Goal: Obtain resource: Download file/media

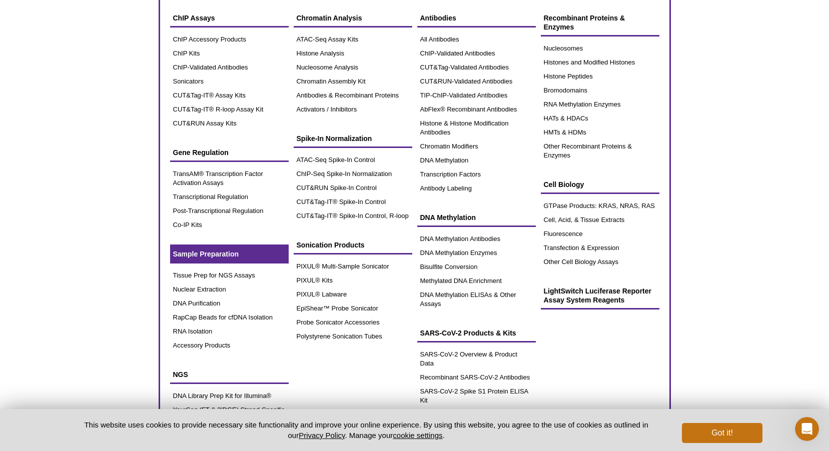
scroll to position [50, 0]
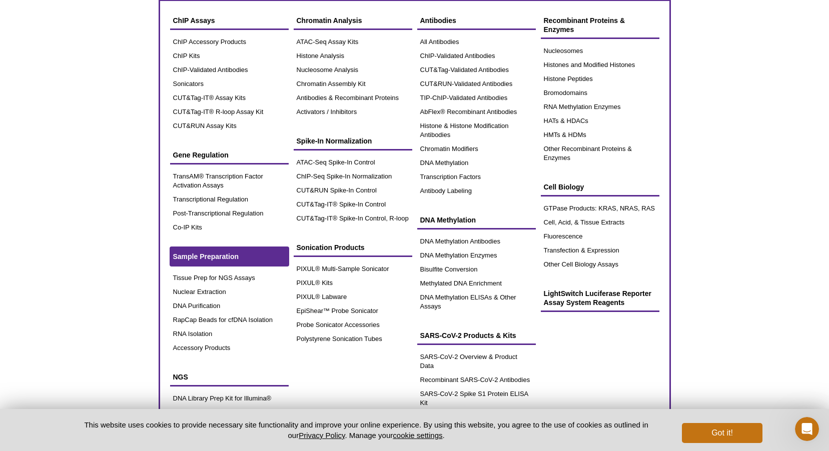
click at [191, 257] on span "Sample Preparation" at bounding box center [206, 257] width 66 height 8
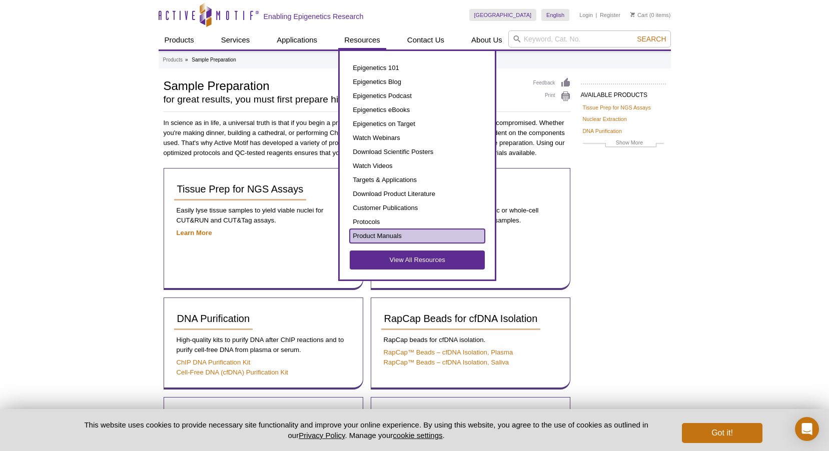
click at [370, 233] on link "Product Manuals" at bounding box center [417, 236] width 135 height 14
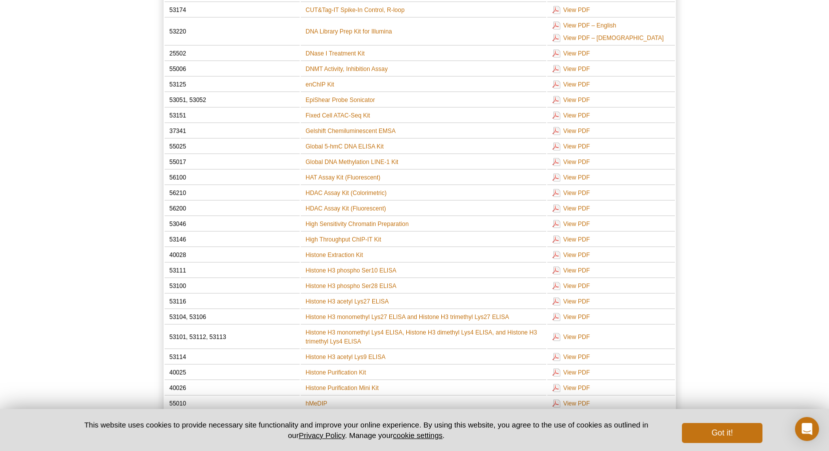
scroll to position [900, 0]
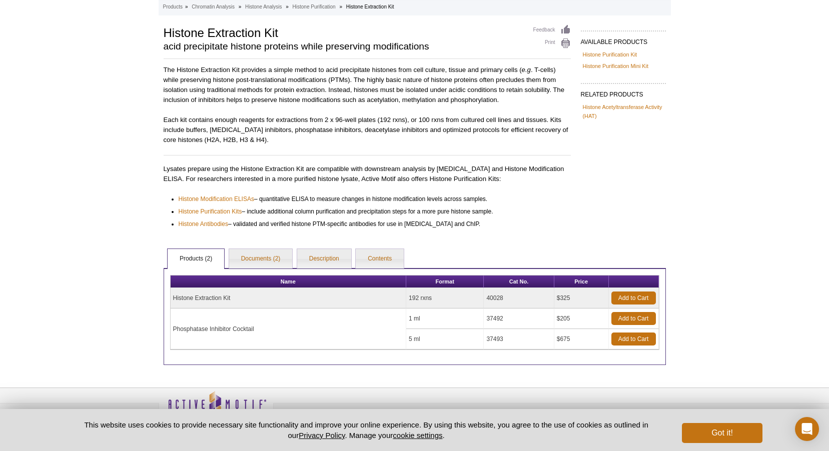
scroll to position [50, 0]
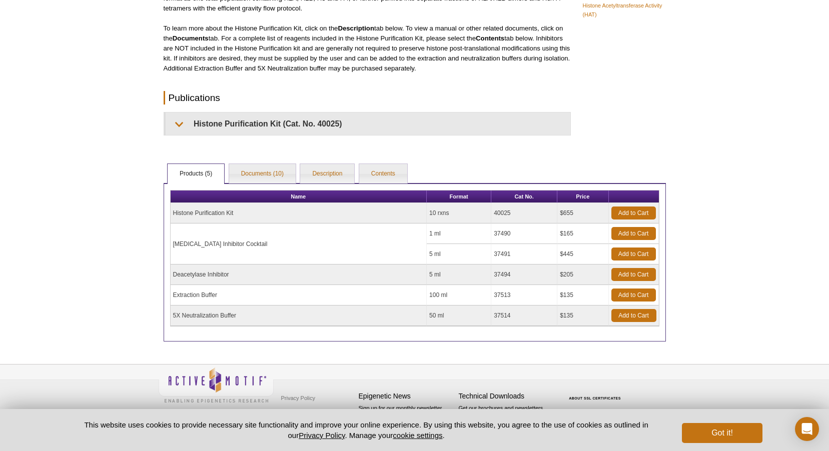
scroll to position [155, 0]
click at [732, 431] on button "Got it!" at bounding box center [722, 433] width 80 height 20
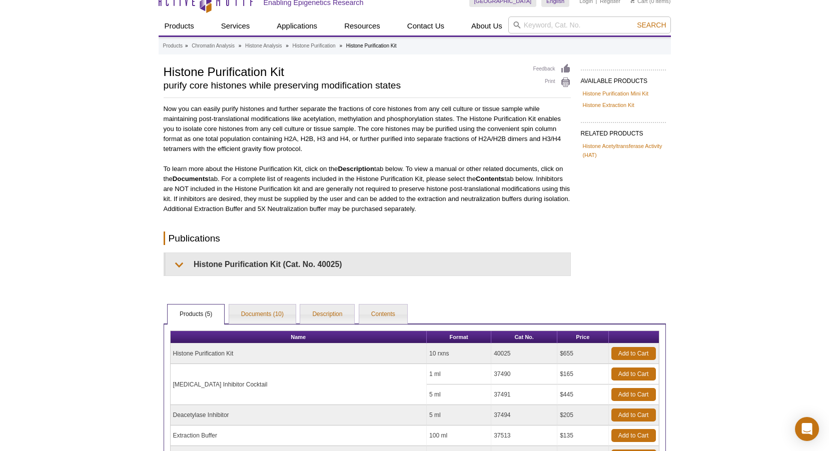
scroll to position [0, 0]
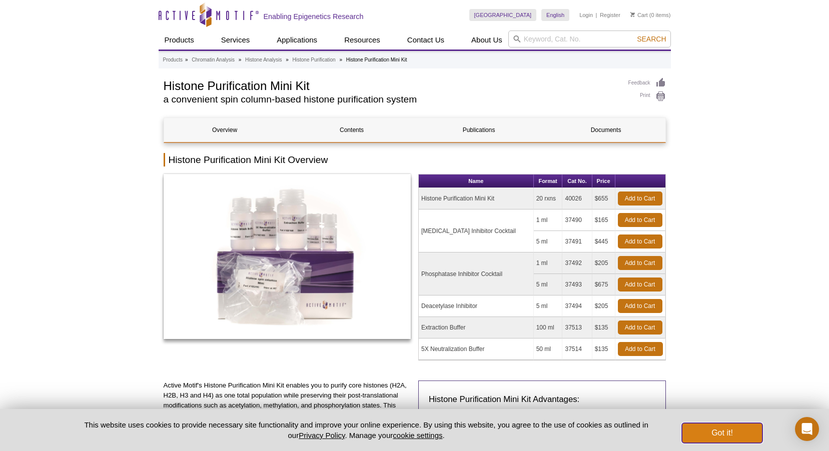
click at [743, 428] on button "Got it!" at bounding box center [722, 433] width 80 height 20
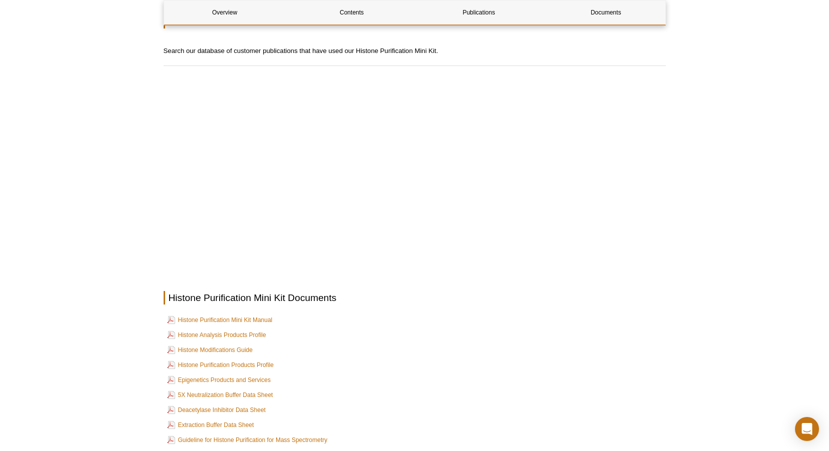
scroll to position [1413, 0]
click at [213, 321] on link "Histone Purification Mini Kit Manual" at bounding box center [220, 320] width 106 height 12
